Goal: Task Accomplishment & Management: Manage account settings

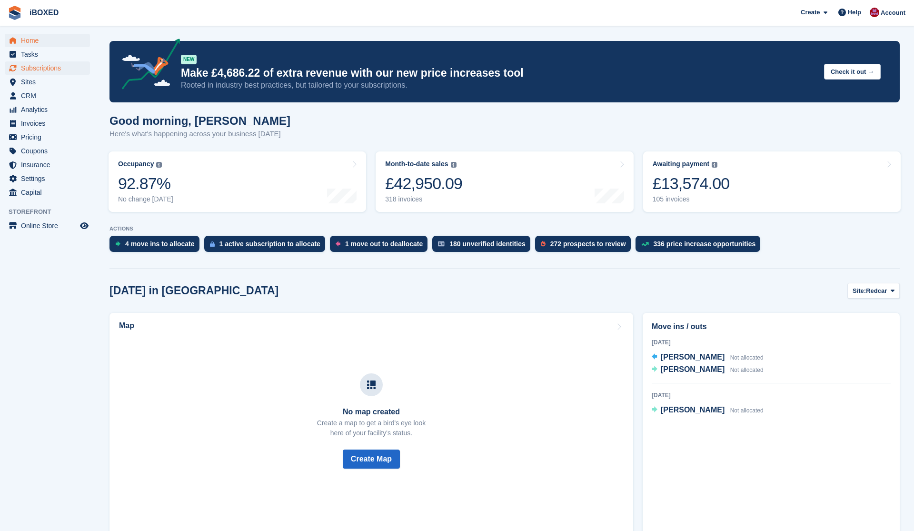
click at [63, 69] on span "Subscriptions" at bounding box center [49, 67] width 57 height 13
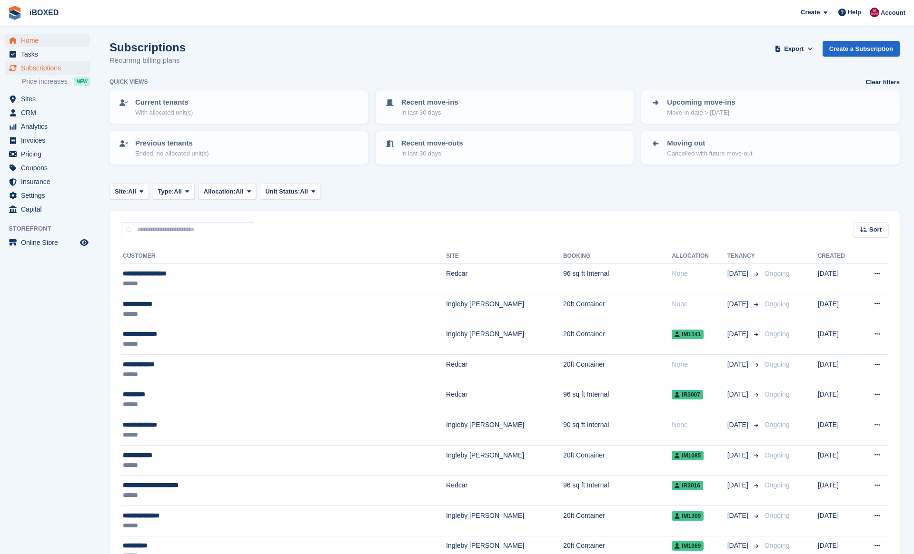
click at [42, 36] on span "Home" at bounding box center [49, 40] width 57 height 13
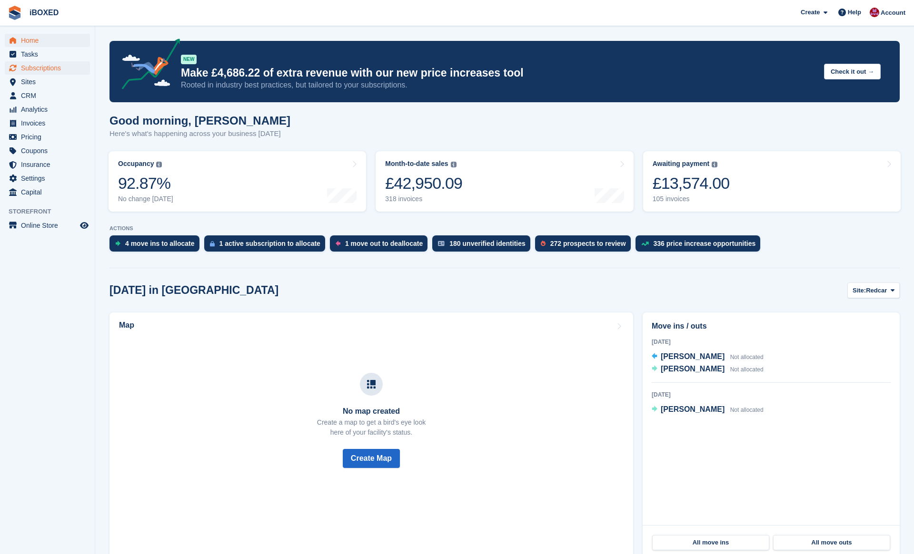
click at [51, 64] on span "Subscriptions" at bounding box center [49, 67] width 57 height 13
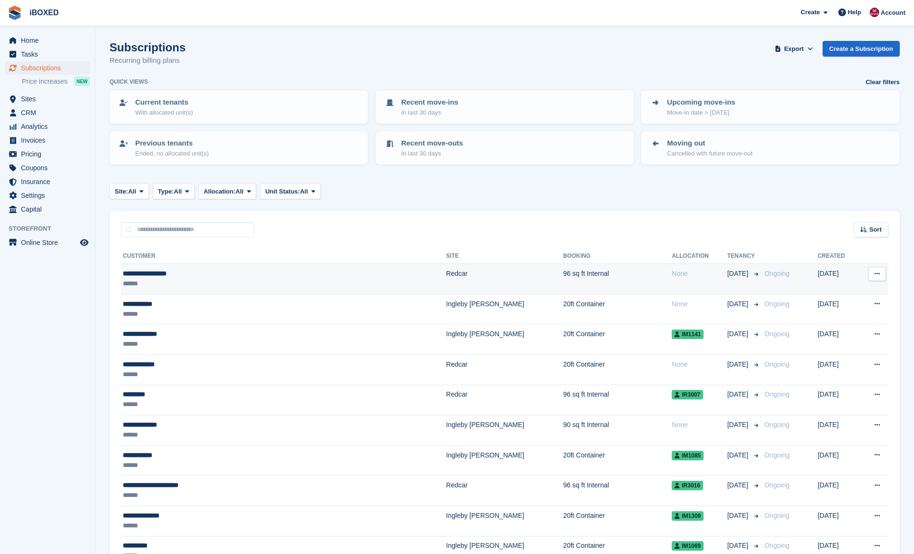
click at [295, 285] on div "******" at bounding box center [230, 284] width 215 height 10
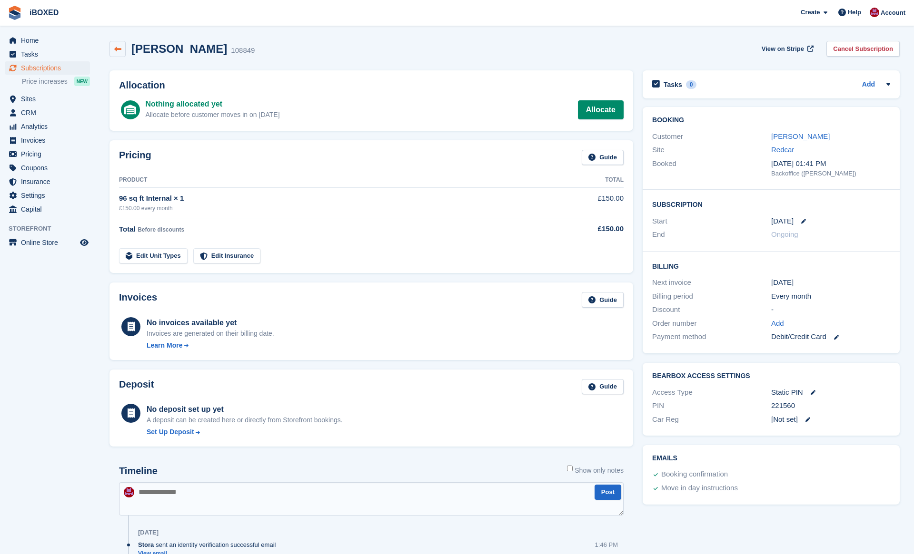
click at [115, 53] on link at bounding box center [117, 49] width 16 height 16
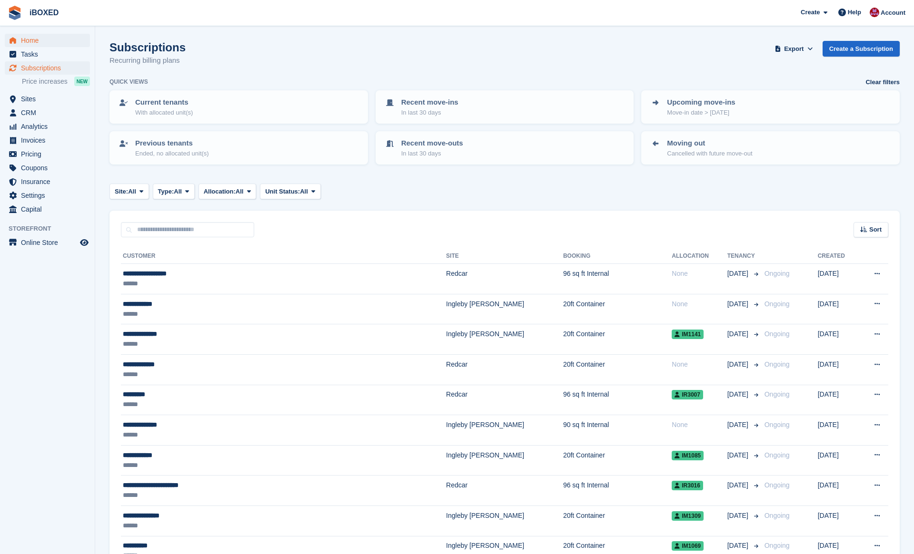
click at [37, 39] on span "Home" at bounding box center [49, 40] width 57 height 13
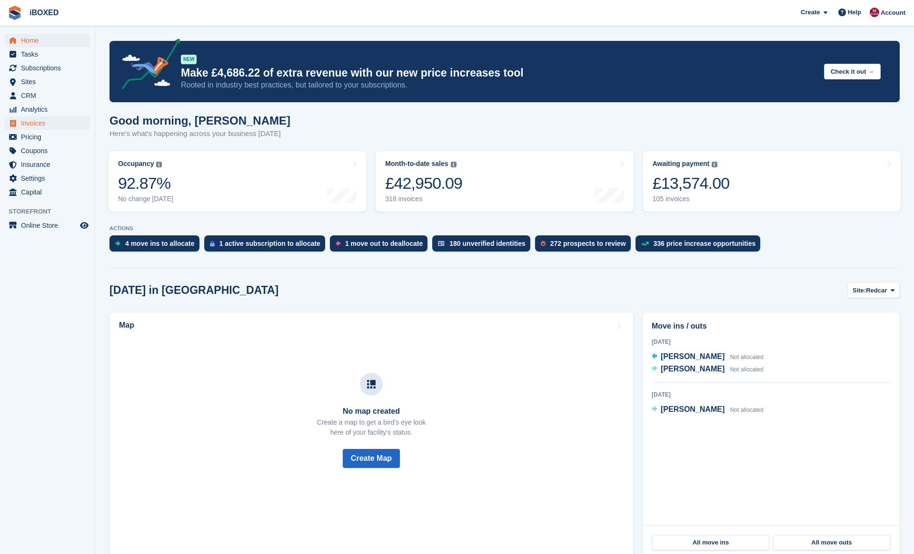
click at [82, 126] on link "Invoices" at bounding box center [47, 123] width 85 height 13
click at [71, 137] on span "Pricing" at bounding box center [49, 136] width 57 height 13
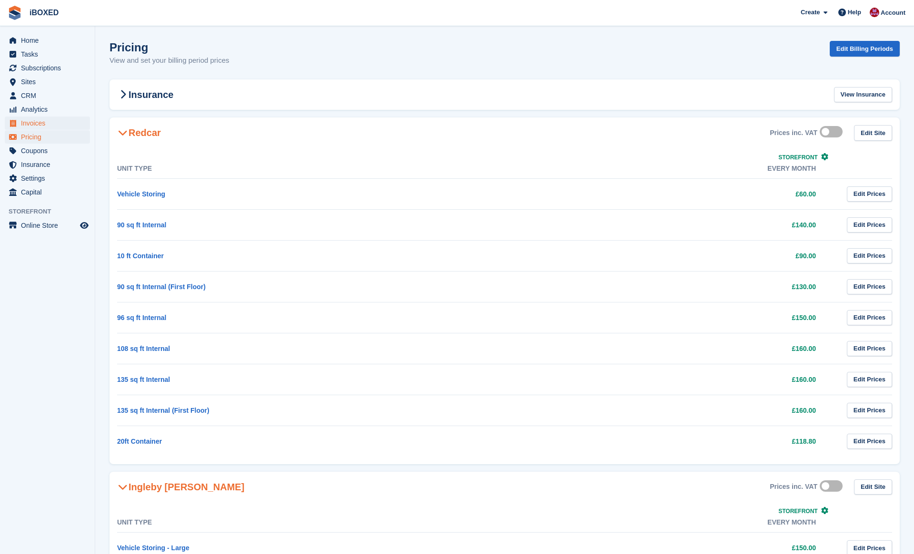
click at [68, 121] on span "Invoices" at bounding box center [49, 123] width 57 height 13
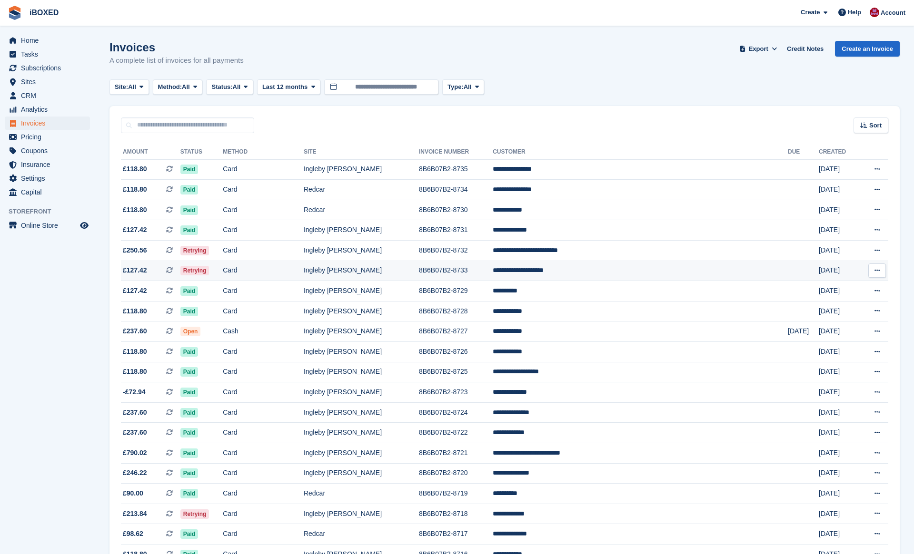
click at [292, 266] on td "Card" at bounding box center [263, 271] width 81 height 20
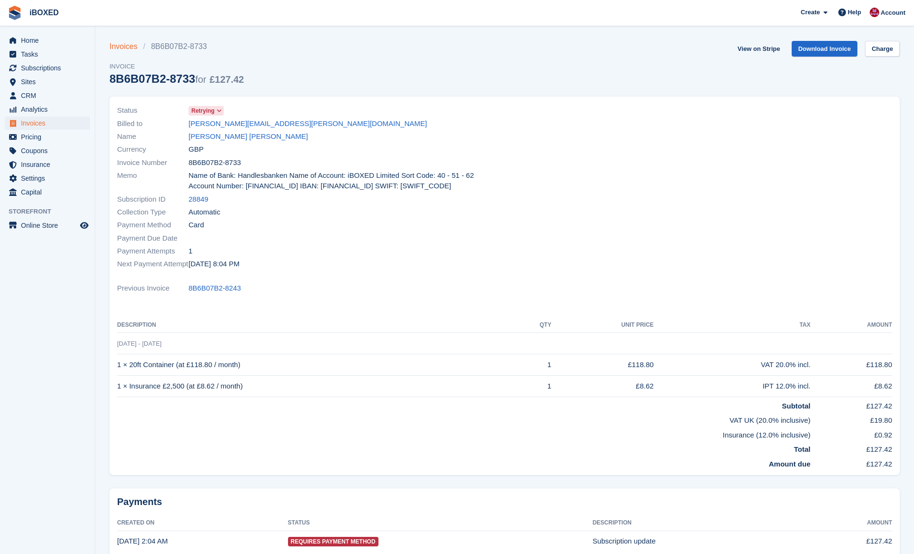
click at [128, 46] on link "Invoices" at bounding box center [126, 46] width 34 height 11
